Goal: Task Accomplishment & Management: Contribute content

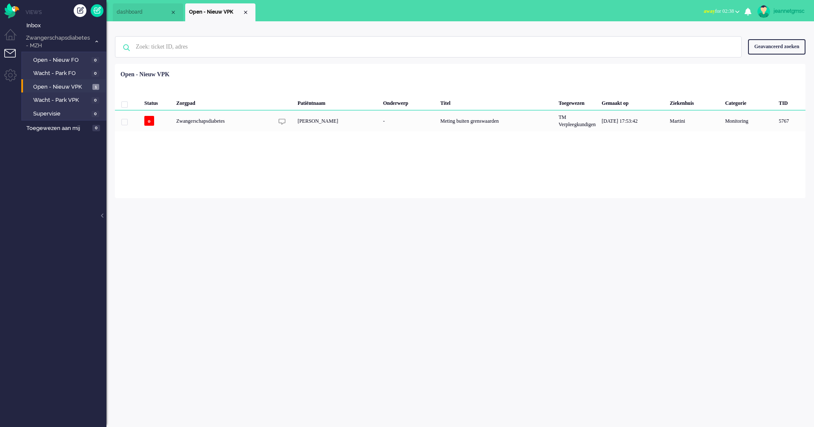
click at [14, 50] on li "Tickets menu" at bounding box center [13, 58] width 19 height 19
click at [100, 11] on link at bounding box center [97, 10] width 13 height 13
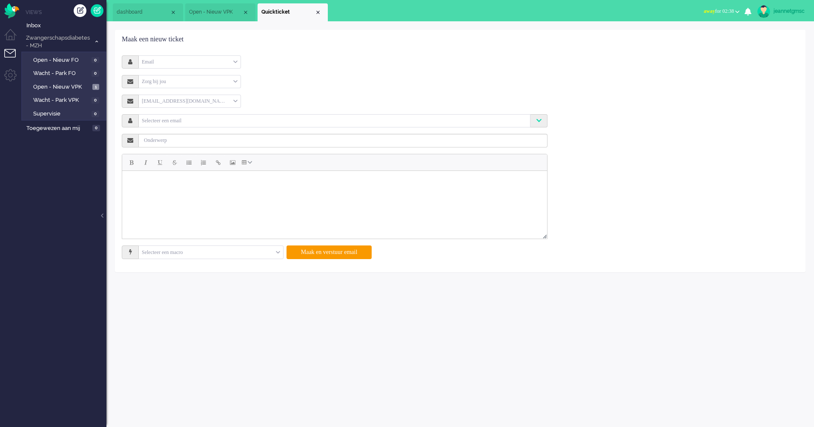
click at [172, 58] on div "Email" at bounding box center [190, 61] width 102 height 13
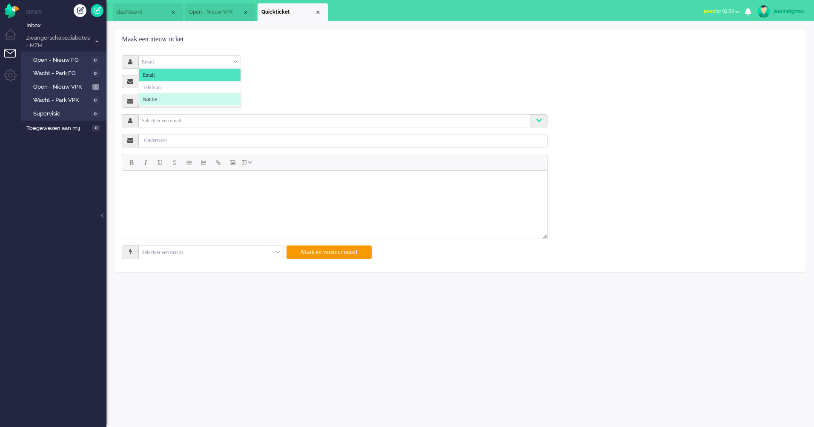
click at [161, 97] on li "Notitie" at bounding box center [190, 99] width 102 height 12
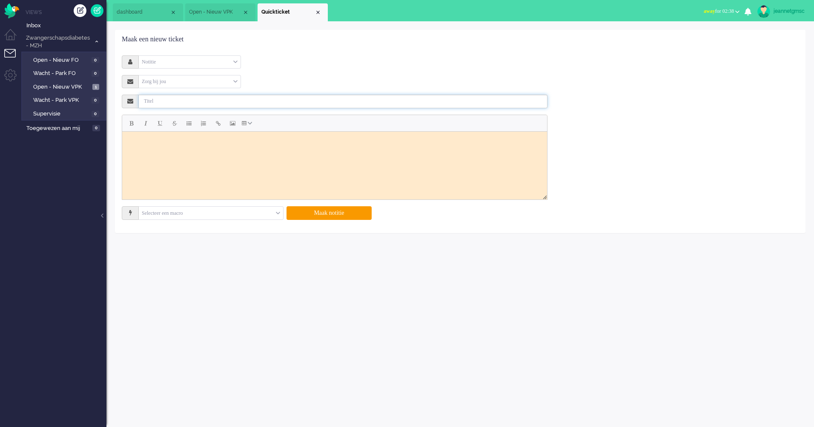
click at [182, 101] on input "text" at bounding box center [343, 102] width 409 height 14
type input "Offboarden patient"
click at [220, 152] on html at bounding box center [334, 141] width 425 height 21
click at [317, 211] on button "Maak notitie" at bounding box center [329, 213] width 85 height 14
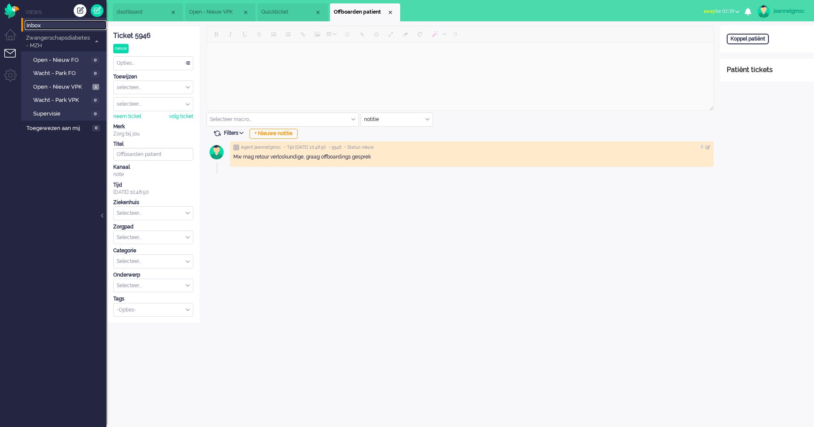
click at [46, 27] on span "Inbox" at bounding box center [66, 26] width 80 height 8
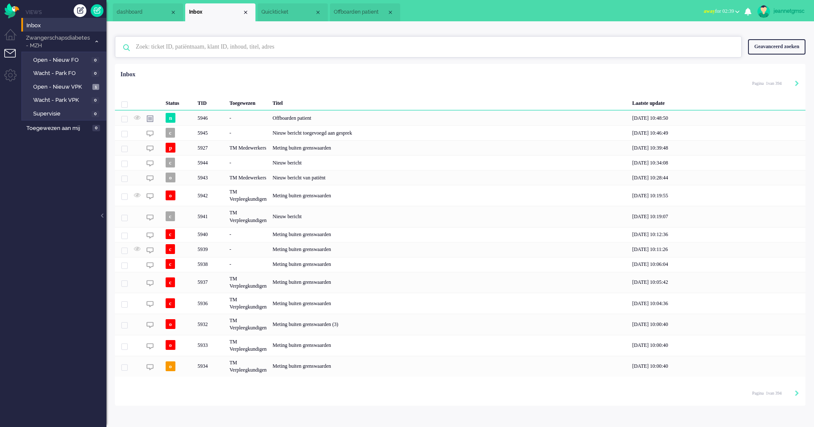
click at [237, 47] on input "text" at bounding box center [429, 47] width 600 height 20
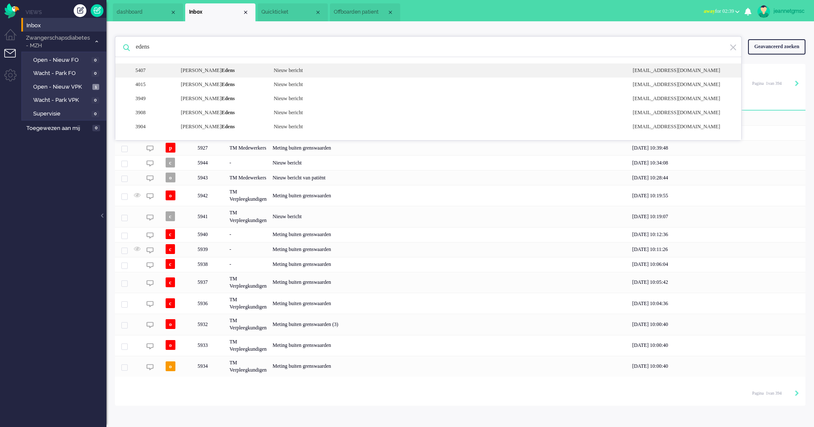
type input "edens"
click at [234, 77] on div "5407 [PERSON_NAME] Nieuw bericht [EMAIL_ADDRESS][DOMAIN_NAME]" at bounding box center [428, 84] width 626 height 14
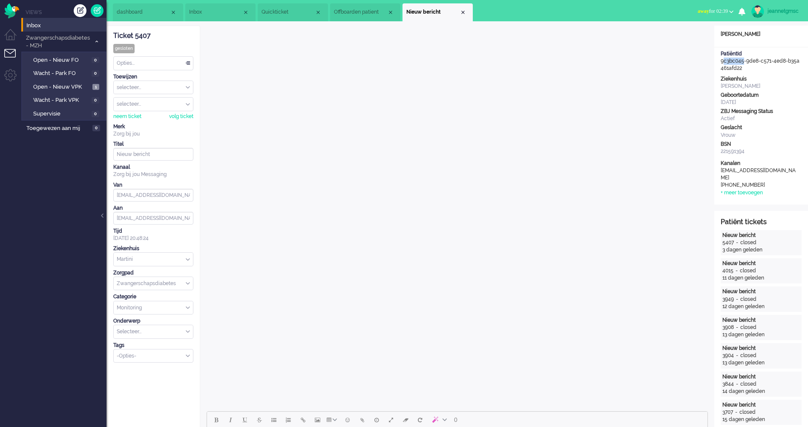
drag, startPoint x: 742, startPoint y: 64, endPoint x: 721, endPoint y: 60, distance: 21.4
click at [721, 60] on div "PatiëntId 9c3bc045-9de8-c571-4ed8-b35a461afd22" at bounding box center [761, 61] width 94 height 22
drag, startPoint x: 721, startPoint y: 60, endPoint x: 756, endPoint y: 65, distance: 35.3
click at [756, 65] on div "PatiëntId 9c3bc045-9de8-c571-4ed8-b35a461afd22" at bounding box center [761, 61] width 94 height 22
drag, startPoint x: 756, startPoint y: 65, endPoint x: 723, endPoint y: 61, distance: 32.5
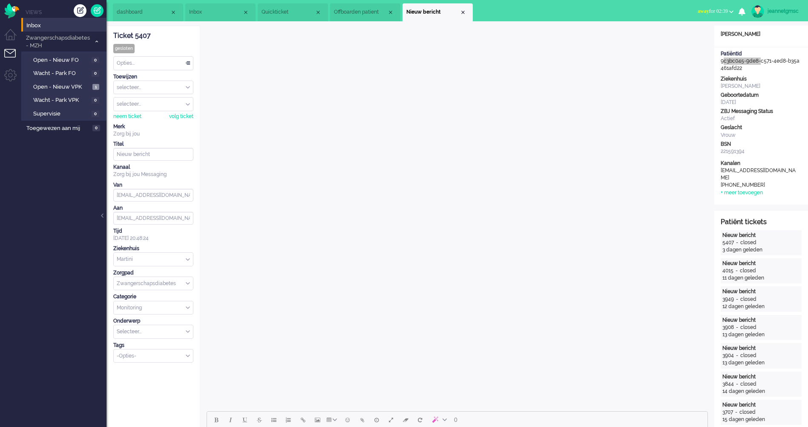
click at [723, 61] on div "PatiëntId 9c3bc045-9de8-c571-4ed8-b35a461afd22" at bounding box center [761, 61] width 94 height 22
drag, startPoint x: 723, startPoint y: 61, endPoint x: 766, endPoint y: 69, distance: 43.3
click at [766, 69] on div "PatiëntId 9c3bc045-9de8-c571-4ed8-b35a461afd22" at bounding box center [761, 61] width 94 height 22
drag, startPoint x: 759, startPoint y: 68, endPoint x: 720, endPoint y: 62, distance: 39.6
click at [720, 62] on div "PatiëntId 9c3bc045-9de8-c571-4ed8-b35a461afd22" at bounding box center [761, 61] width 94 height 22
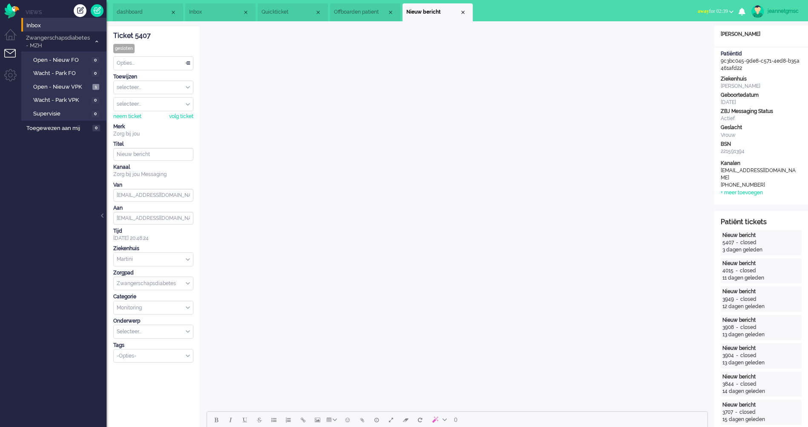
drag, startPoint x: 720, startPoint y: 62, endPoint x: 726, endPoint y: 63, distance: 6.5
copy div "9c3bc045-9de8-c571-4ed8-b35a461afd22"
click at [274, 11] on span "Quickticket" at bounding box center [287, 12] width 53 height 7
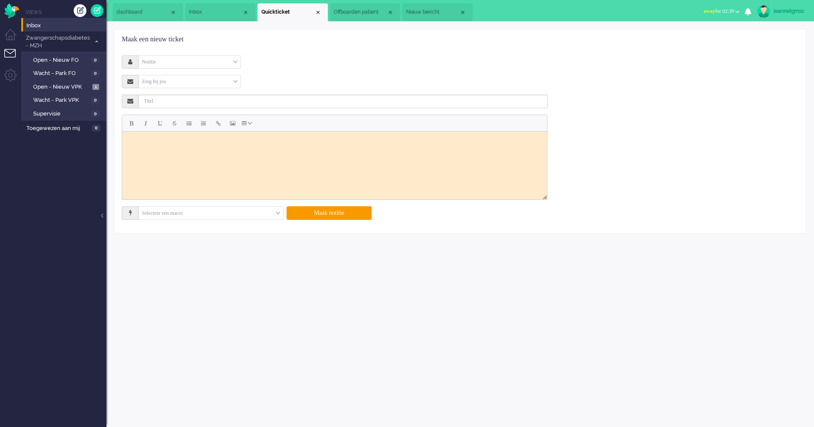
click at [365, 14] on span "Offboarden patient" at bounding box center [360, 12] width 53 height 7
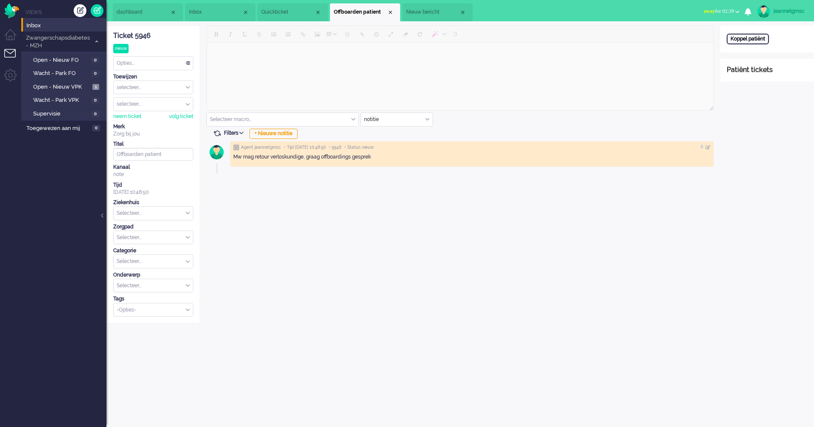
click at [741, 40] on div "Koppel patiënt" at bounding box center [748, 39] width 42 height 11
click at [752, 49] on input "text" at bounding box center [767, 50] width 81 height 13
paste input "9c3bc045-9de8-c571-4ed8-b35a461afd22"
type input "9c3bc045-9de8-c571-4ed8-b35a461afd22"
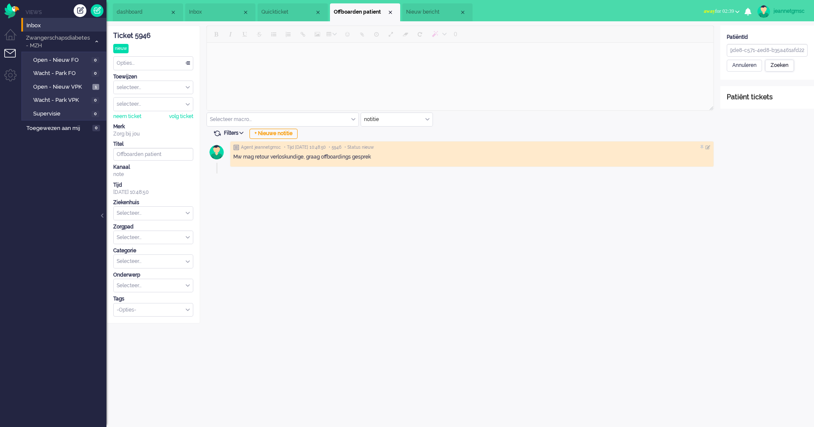
click at [780, 66] on div "Zoeken" at bounding box center [779, 66] width 29 height 12
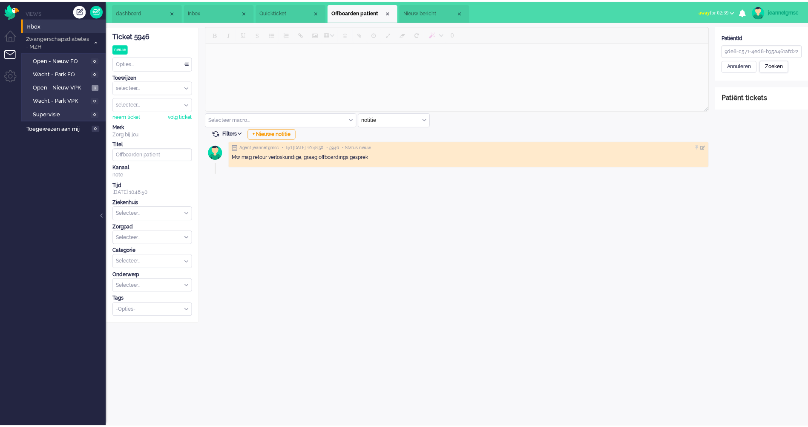
scroll to position [0, 0]
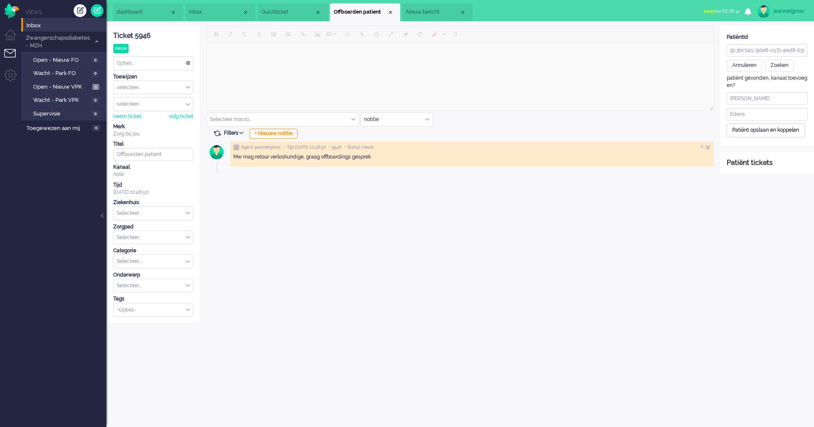
click at [771, 131] on div "Patiënt opslaan en koppelen" at bounding box center [766, 129] width 78 height 13
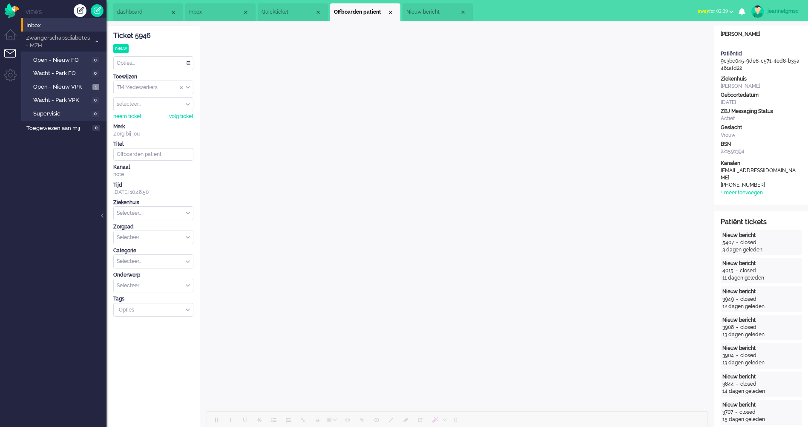
click at [181, 212] on input "text" at bounding box center [153, 213] width 79 height 13
type input "ma"
click at [141, 237] on li "Martini" at bounding box center [153, 238] width 79 height 12
click at [158, 239] on input "text" at bounding box center [153, 237] width 79 height 13
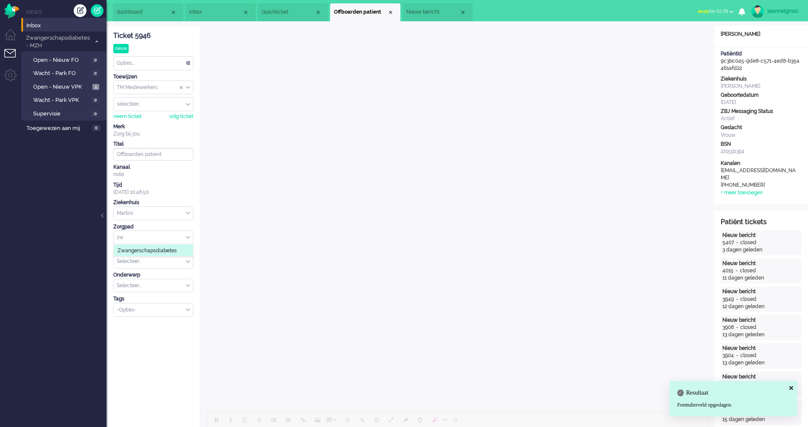
type input "zw"
click at [163, 249] on span "Zwangerschapsdiabetes" at bounding box center [147, 250] width 59 height 7
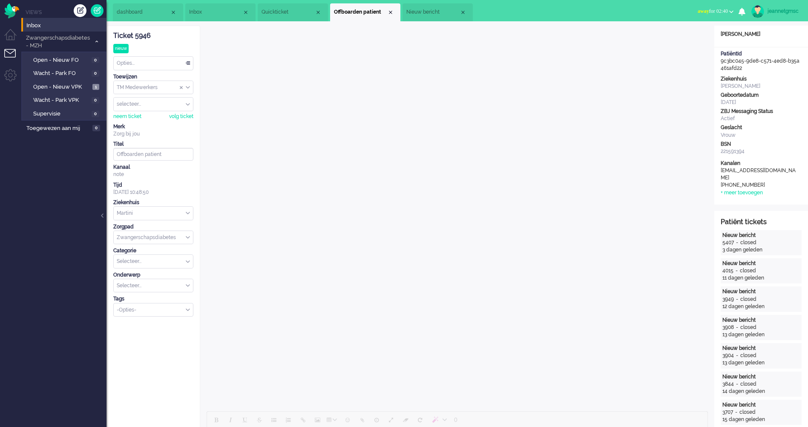
click at [439, 10] on span "Nieuw bericht" at bounding box center [432, 12] width 53 height 7
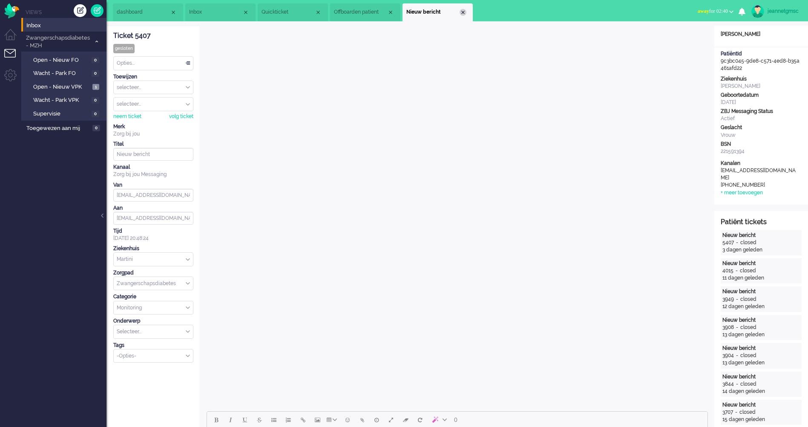
click at [465, 11] on div "Close tab" at bounding box center [462, 12] width 7 height 7
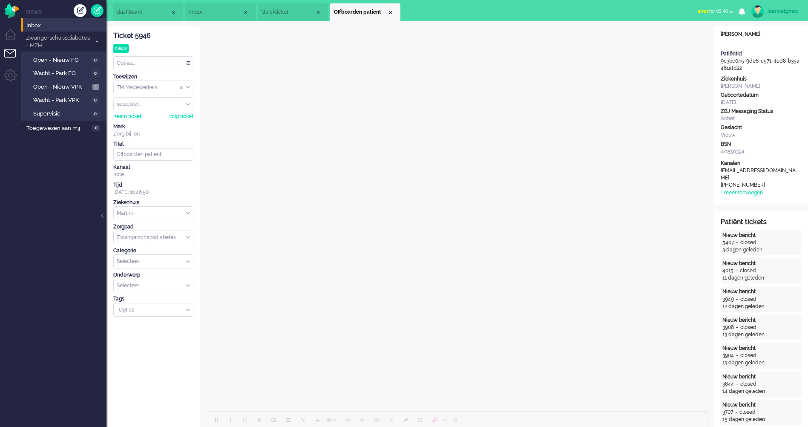
click at [305, 13] on span "Quickticket" at bounding box center [287, 12] width 53 height 7
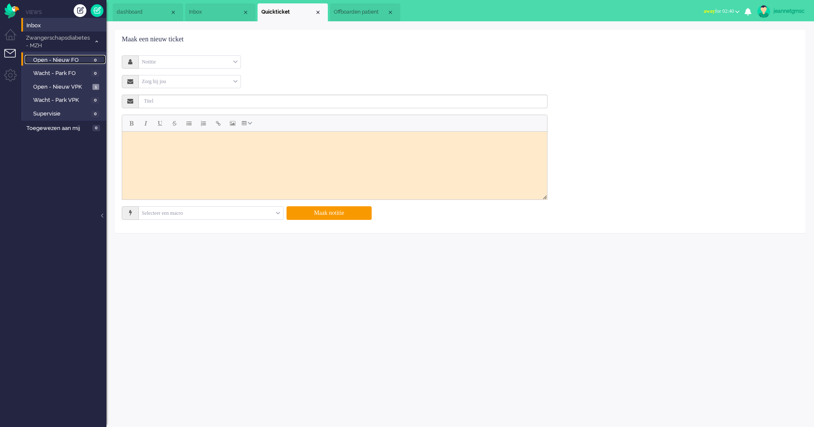
click at [64, 58] on span "Open - Nieuw FO" at bounding box center [61, 60] width 56 height 8
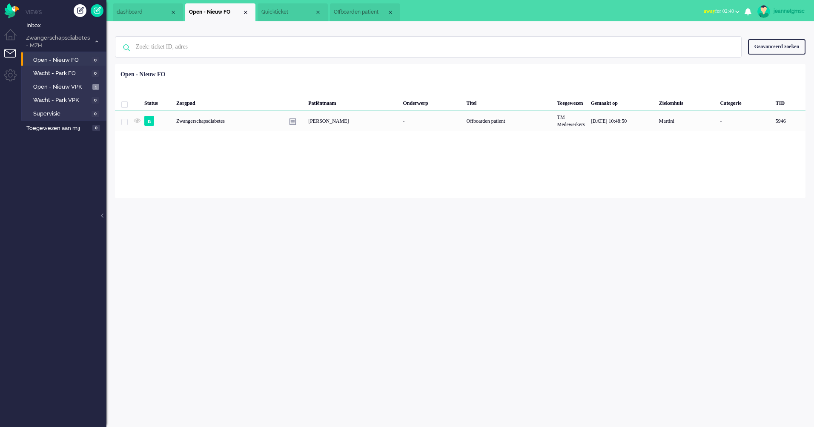
click at [464, 123] on div "Zwangerschapsdiabetes" at bounding box center [509, 120] width 91 height 21
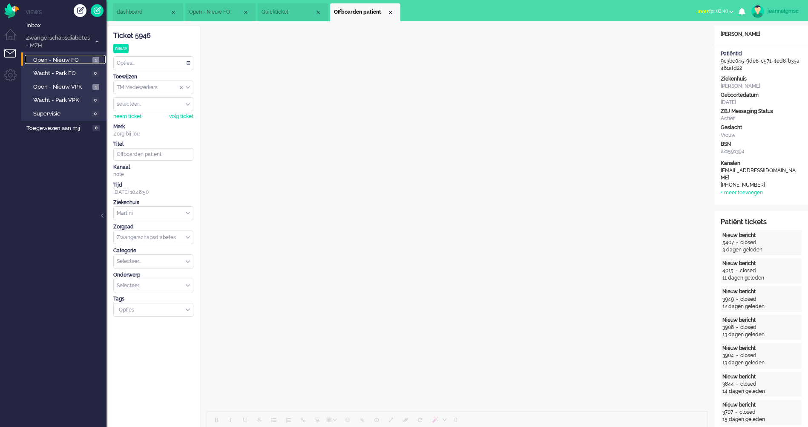
click at [61, 59] on span "Open - Nieuw FO" at bounding box center [61, 60] width 57 height 8
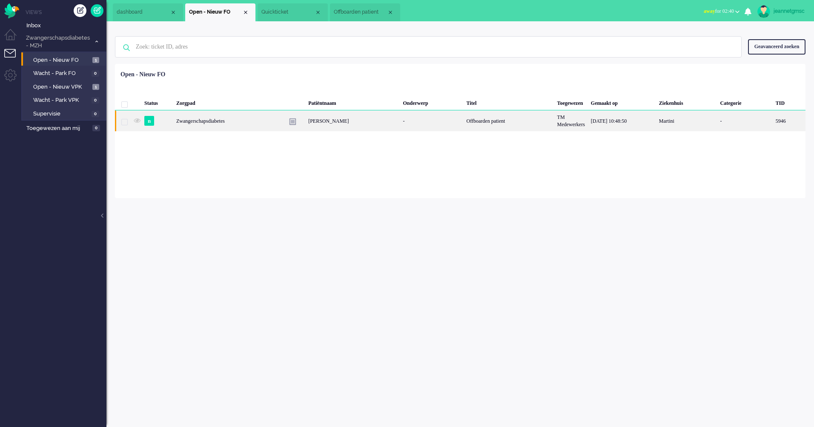
click at [464, 122] on div "Zwangerschapsdiabetes" at bounding box center [509, 120] width 91 height 21
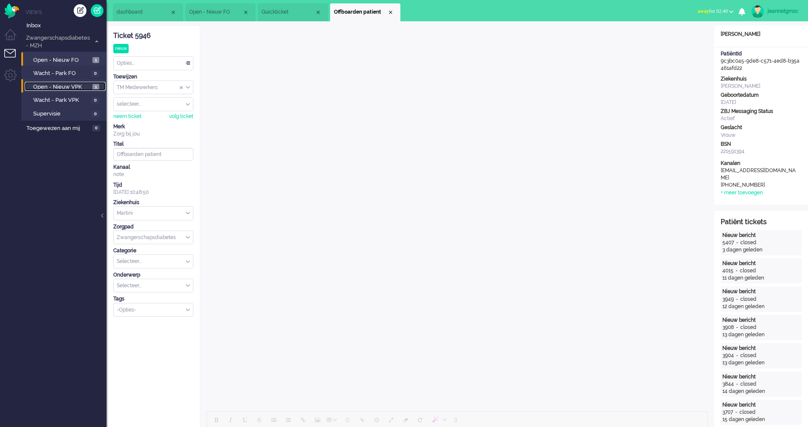
click at [57, 87] on span "Open - Nieuw VPK" at bounding box center [61, 87] width 57 height 8
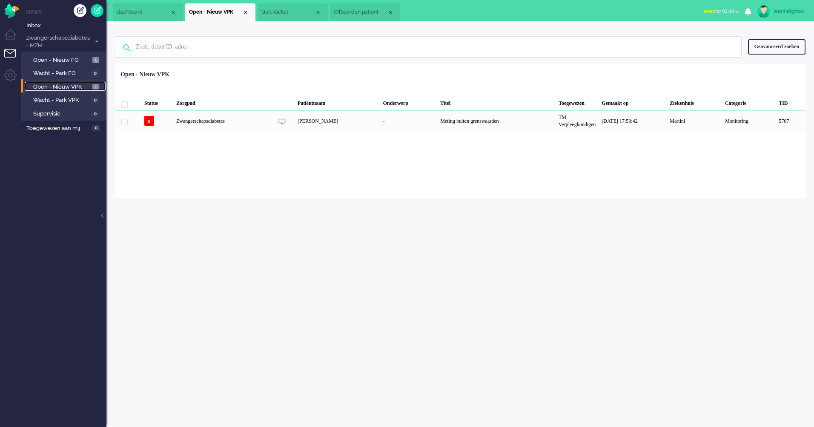
click at [314, 12] on span "Quickticket" at bounding box center [287, 12] width 53 height 7
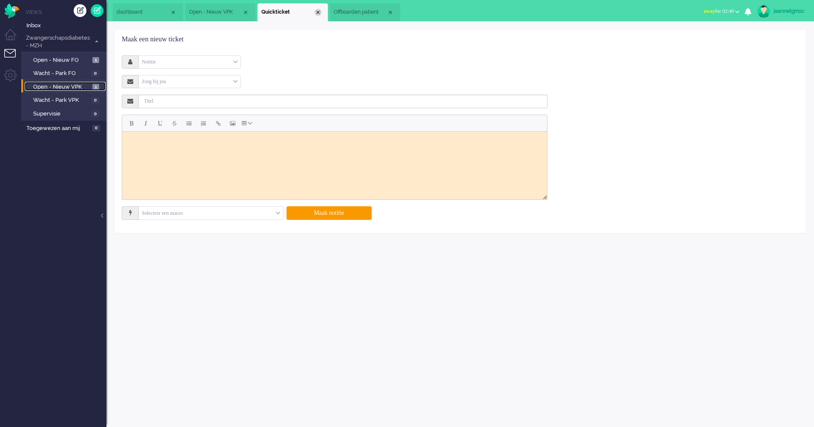
click at [316, 12] on div "Close tab" at bounding box center [318, 12] width 7 height 7
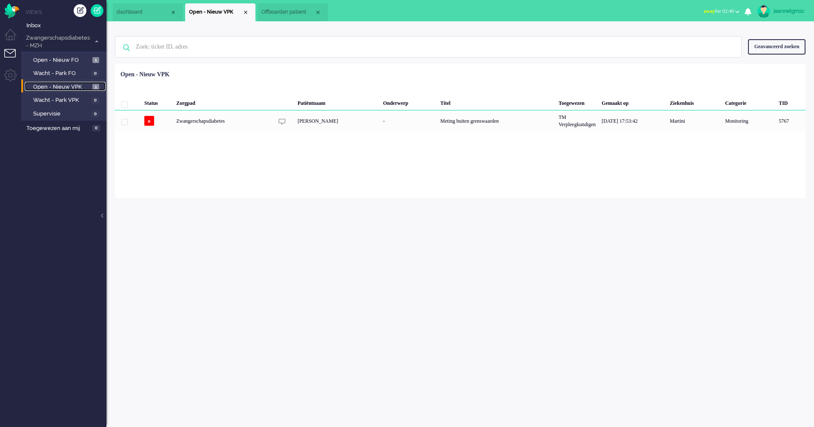
click at [316, 12] on div "Close tab" at bounding box center [318, 12] width 7 height 7
